Goal: Transaction & Acquisition: Download file/media

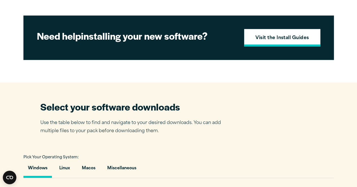
scroll to position [254, 0]
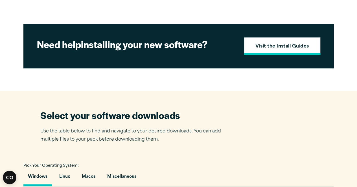
click at [294, 50] on strong "Visit the Install Guides" at bounding box center [282, 46] width 54 height 7
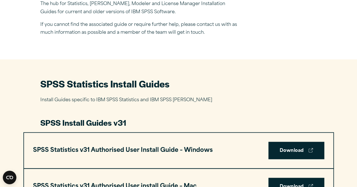
scroll to position [282, 0]
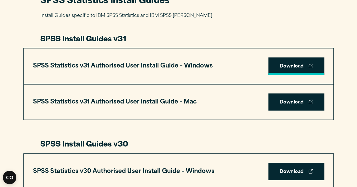
click at [293, 63] on link "Download" at bounding box center [296, 66] width 56 height 17
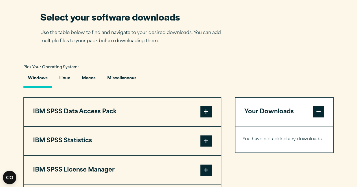
scroll to position [395, 0]
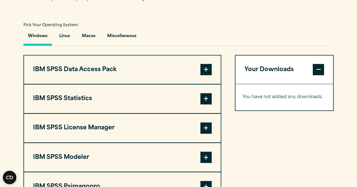
click at [205, 105] on span at bounding box center [205, 98] width 11 height 11
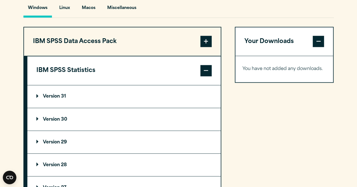
click at [109, 105] on summary "Version 31" at bounding box center [123, 96] width 193 height 23
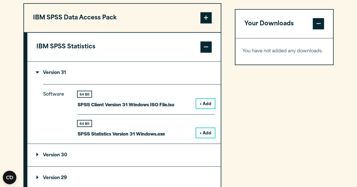
scroll to position [479, 0]
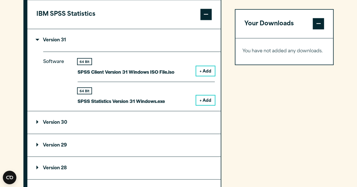
click at [209, 105] on button "+ Add" at bounding box center [205, 101] width 19 height 10
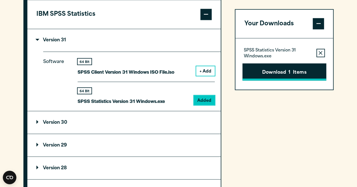
click at [289, 68] on button "Download 1 Items" at bounding box center [284, 71] width 84 height 17
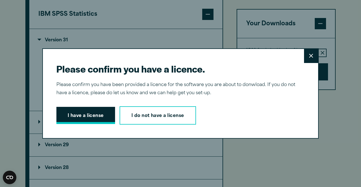
click at [72, 115] on button "I have a license" at bounding box center [85, 115] width 59 height 17
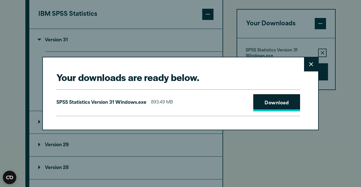
click at [274, 101] on link "Download" at bounding box center [276, 102] width 47 height 17
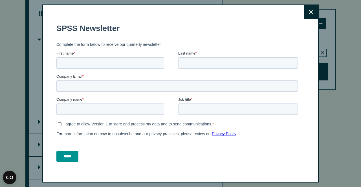
click at [342, 102] on div "Close" at bounding box center [180, 93] width 361 height 187
click at [305, 19] on button "Close" at bounding box center [311, 12] width 14 height 14
click at [309, 13] on icon at bounding box center [311, 12] width 4 height 4
